Goal: Task Accomplishment & Management: Use online tool/utility

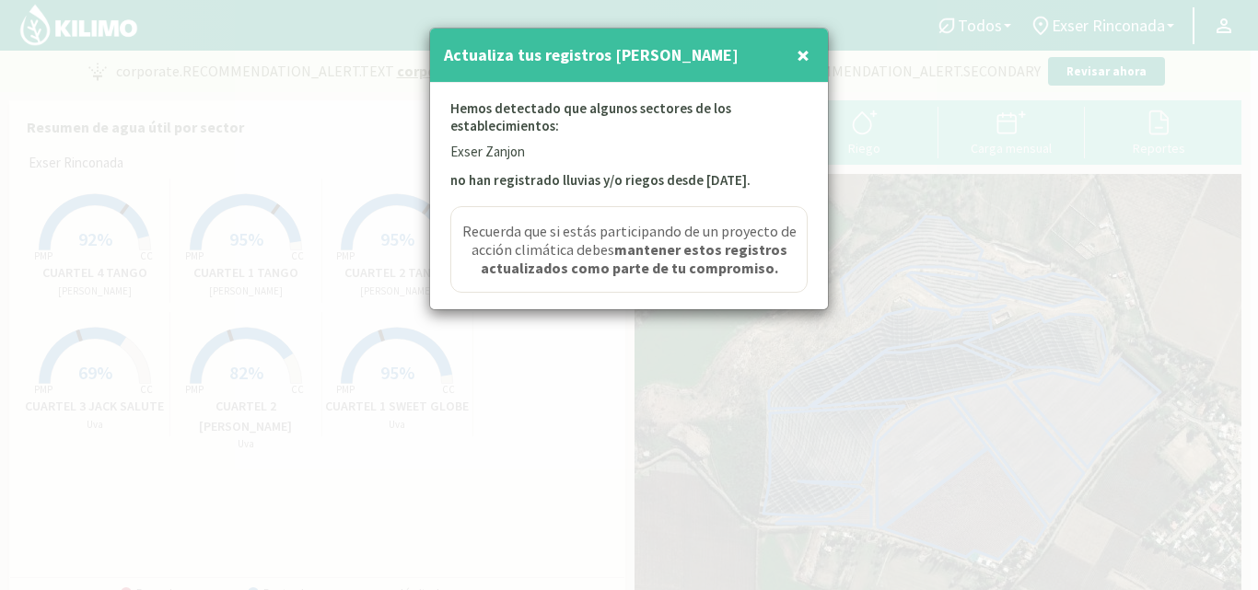
click at [809, 52] on span "×" at bounding box center [803, 55] width 13 height 30
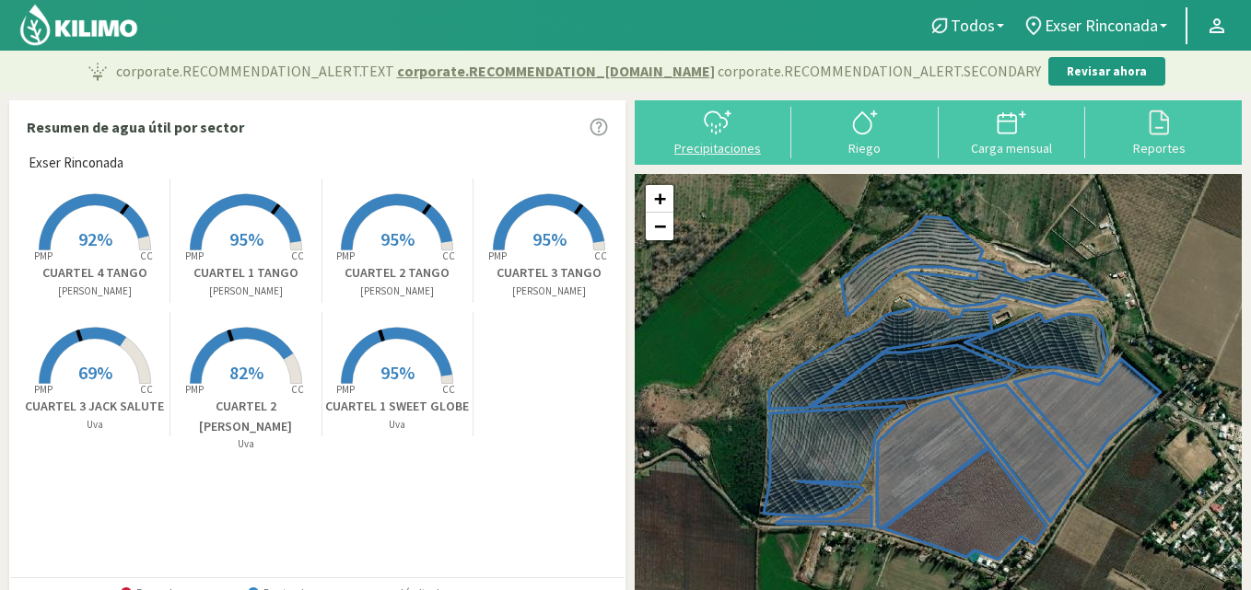
click at [719, 125] on icon at bounding box center [719, 124] width 0 height 2
select select "1: Object"
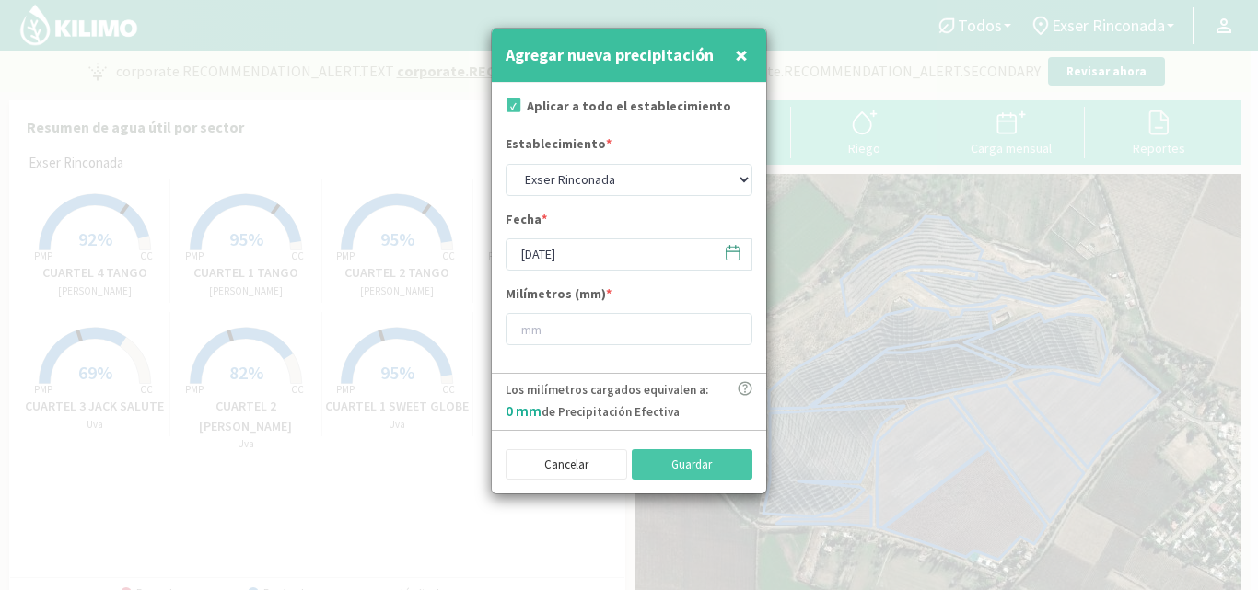
click at [739, 63] on span "×" at bounding box center [741, 55] width 13 height 30
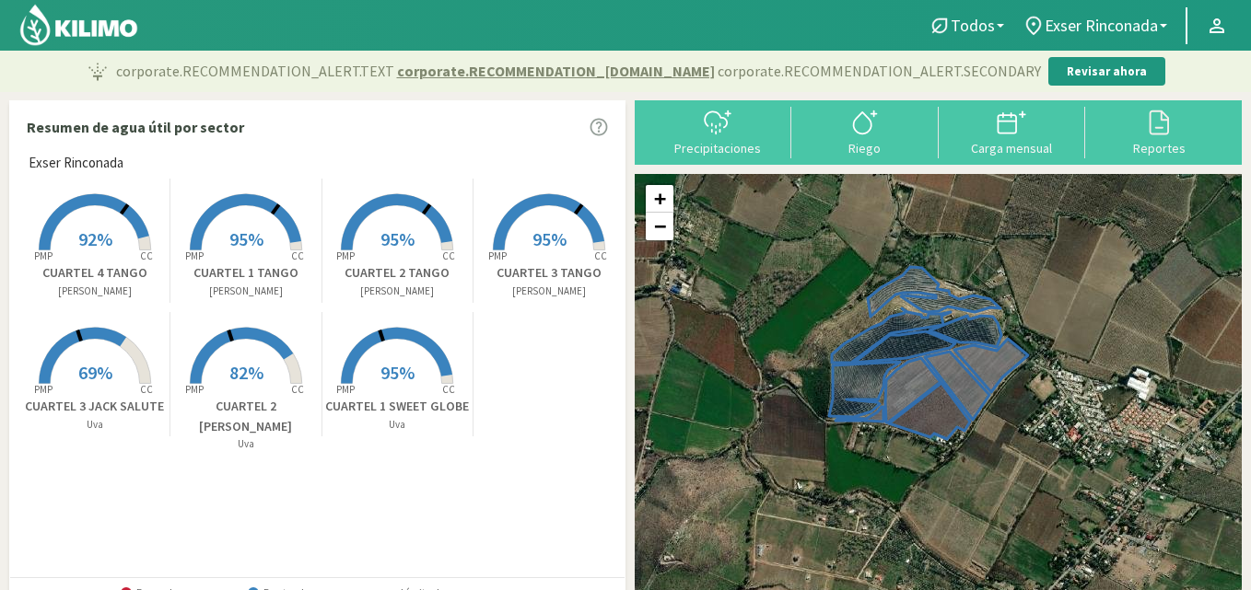
click at [417, 364] on rect at bounding box center [396, 385] width 147 height 147
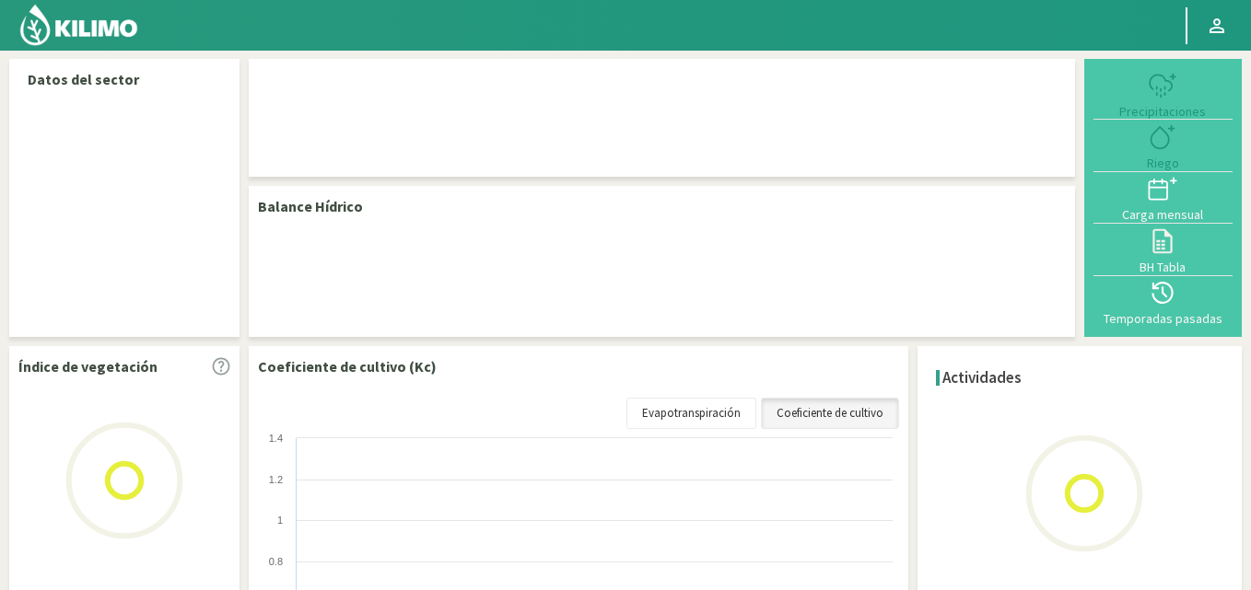
select select "1: Object"
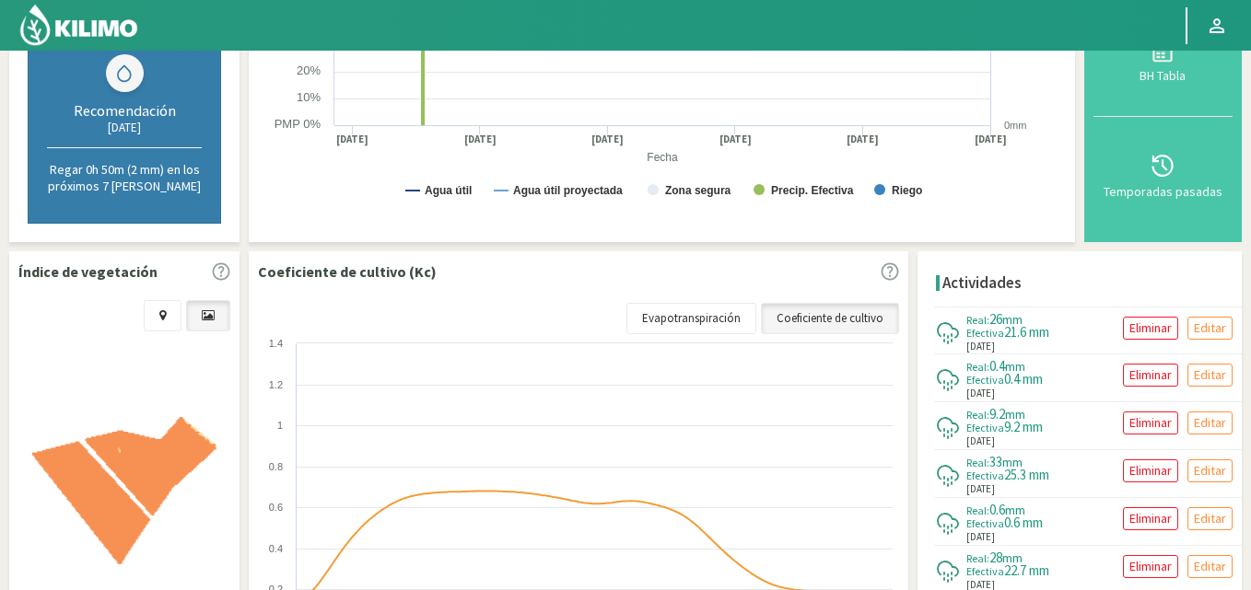
scroll to position [460, 0]
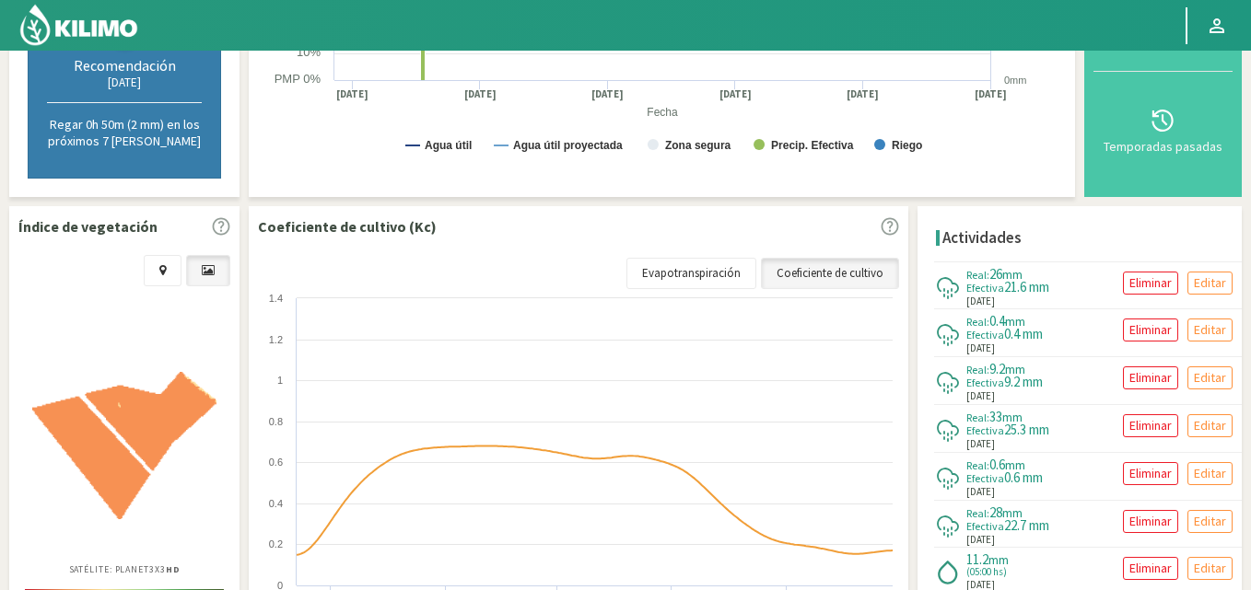
click at [608, 337] on rect at bounding box center [580, 473] width 644 height 368
